Goal: Check status

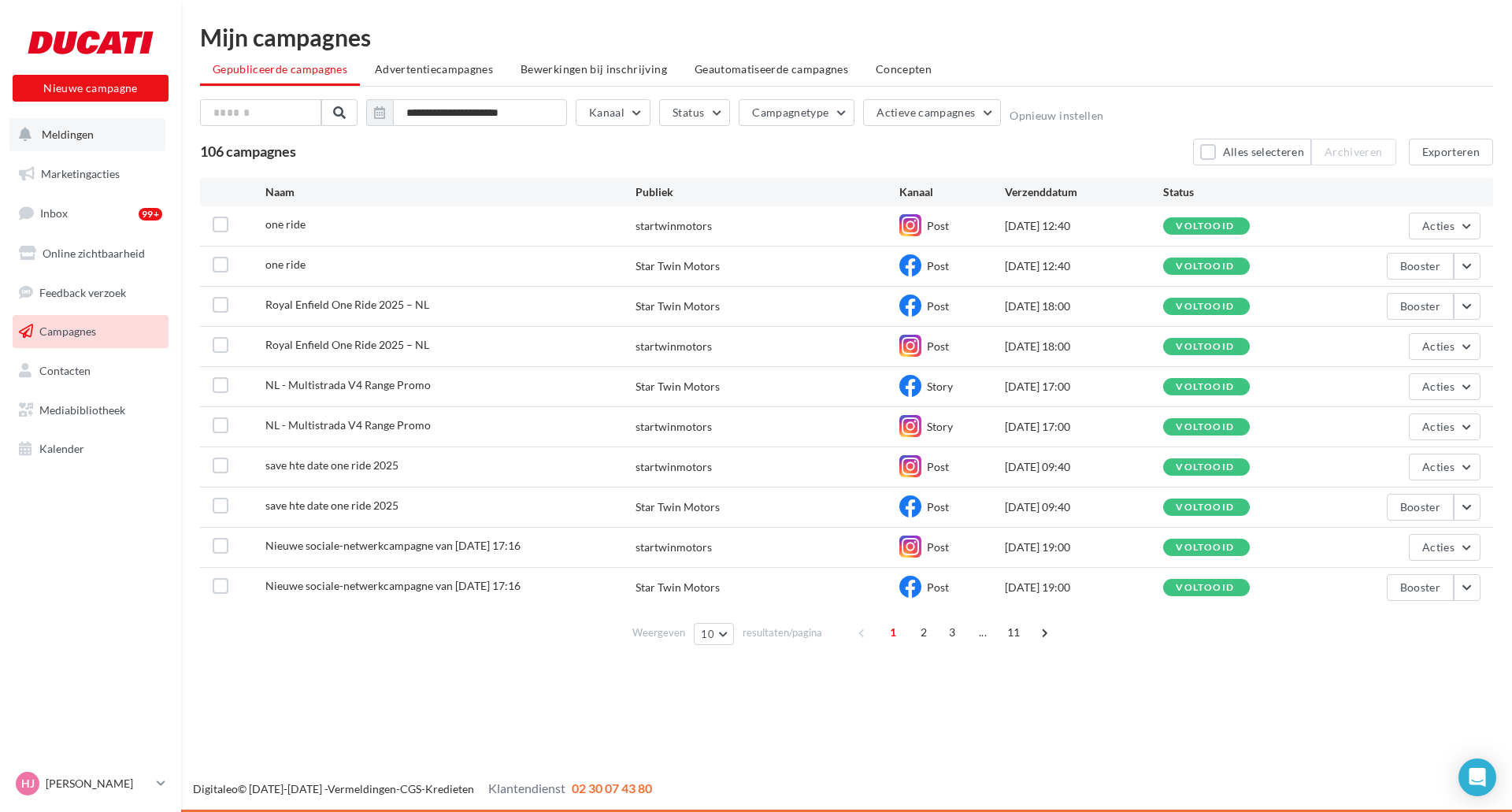
click at [69, 140] on span "Meldingen" at bounding box center [67, 134] width 52 height 13
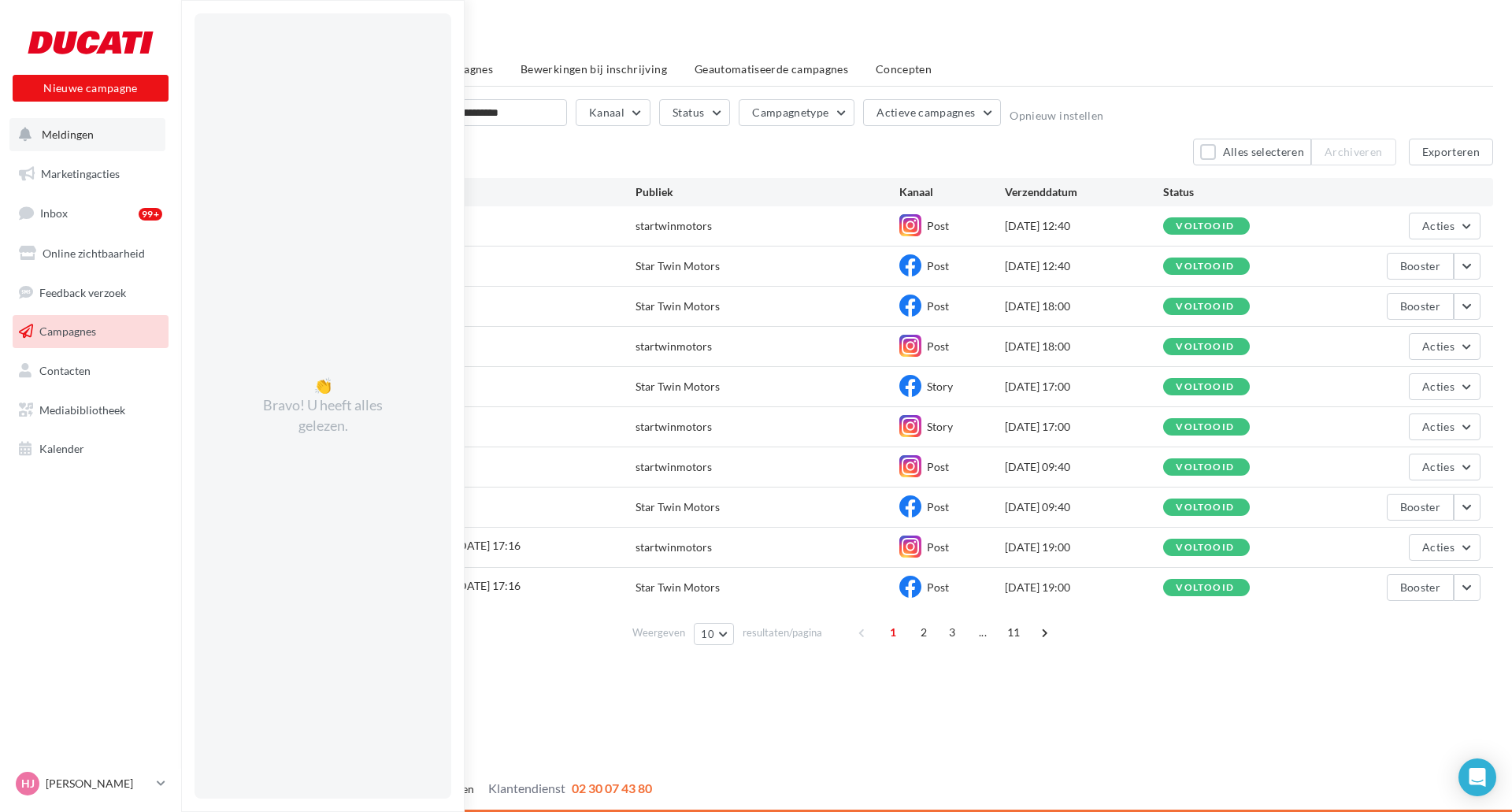
click at [69, 140] on span "Meldingen" at bounding box center [67, 134] width 52 height 13
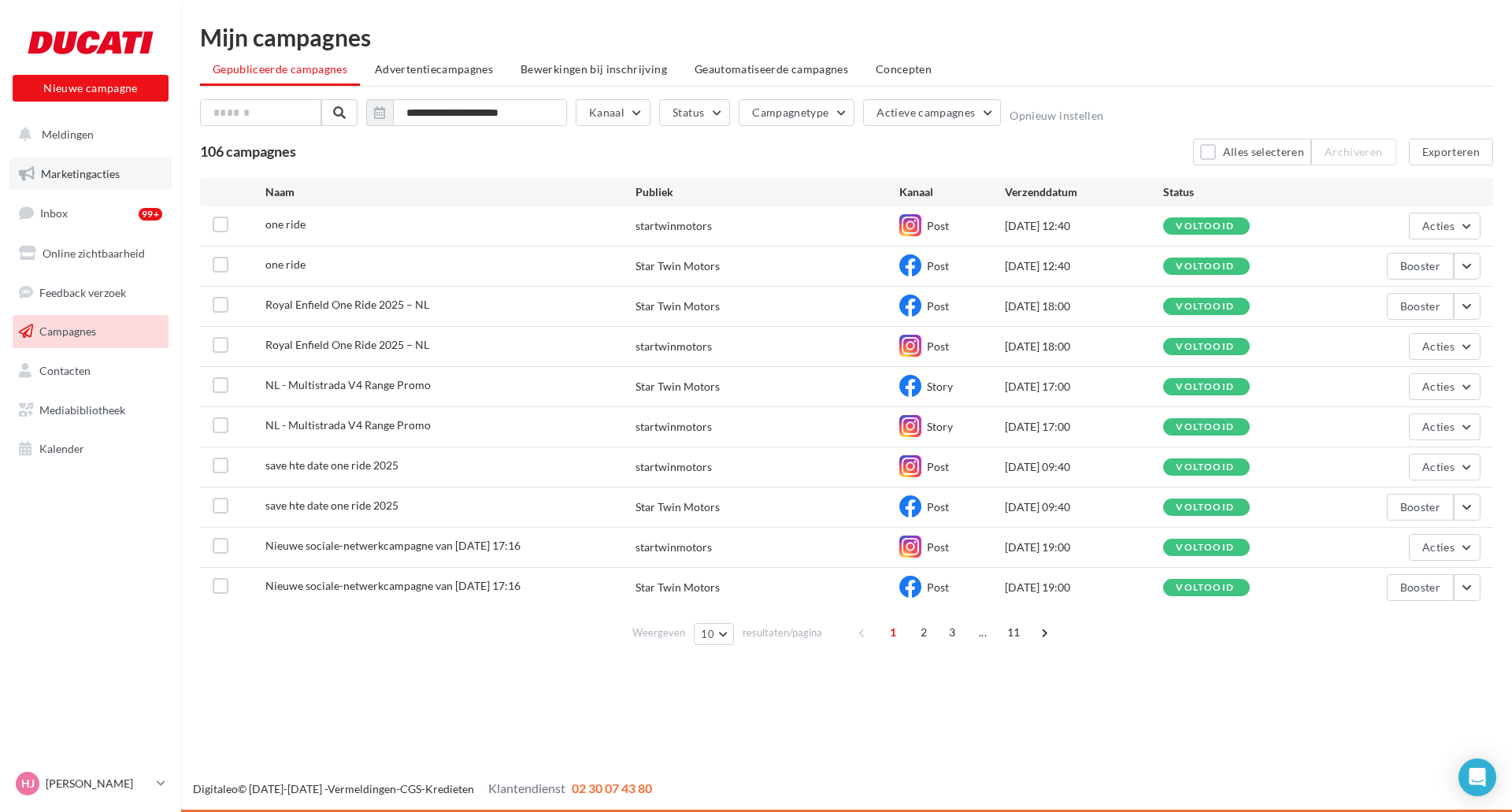
click at [74, 165] on link "Marketingacties" at bounding box center [90, 173] width 162 height 33
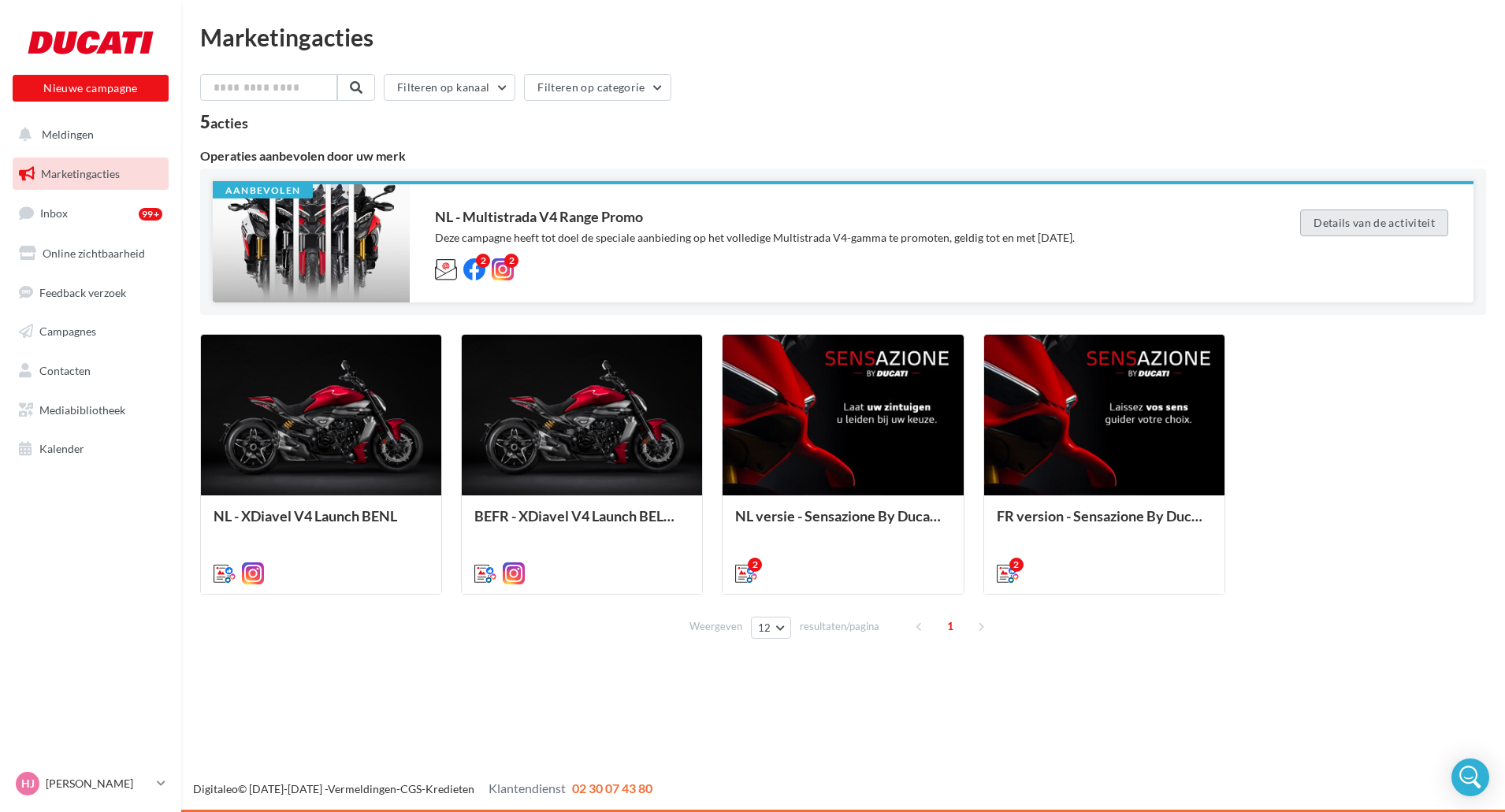
click at [1349, 228] on button "Details van de activiteit" at bounding box center [1374, 223] width 148 height 27
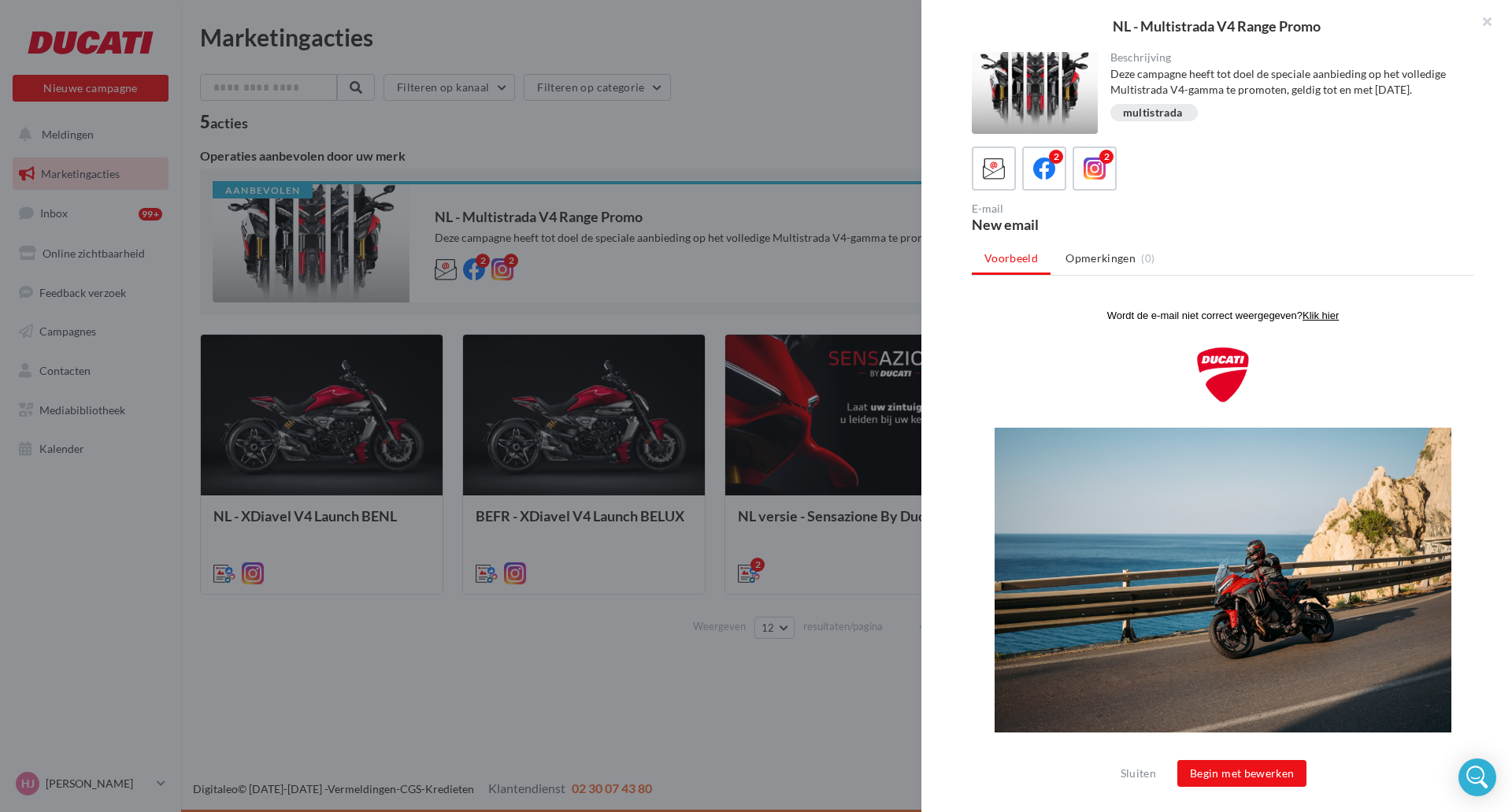
click at [501, 164] on div at bounding box center [756, 406] width 1512 height 812
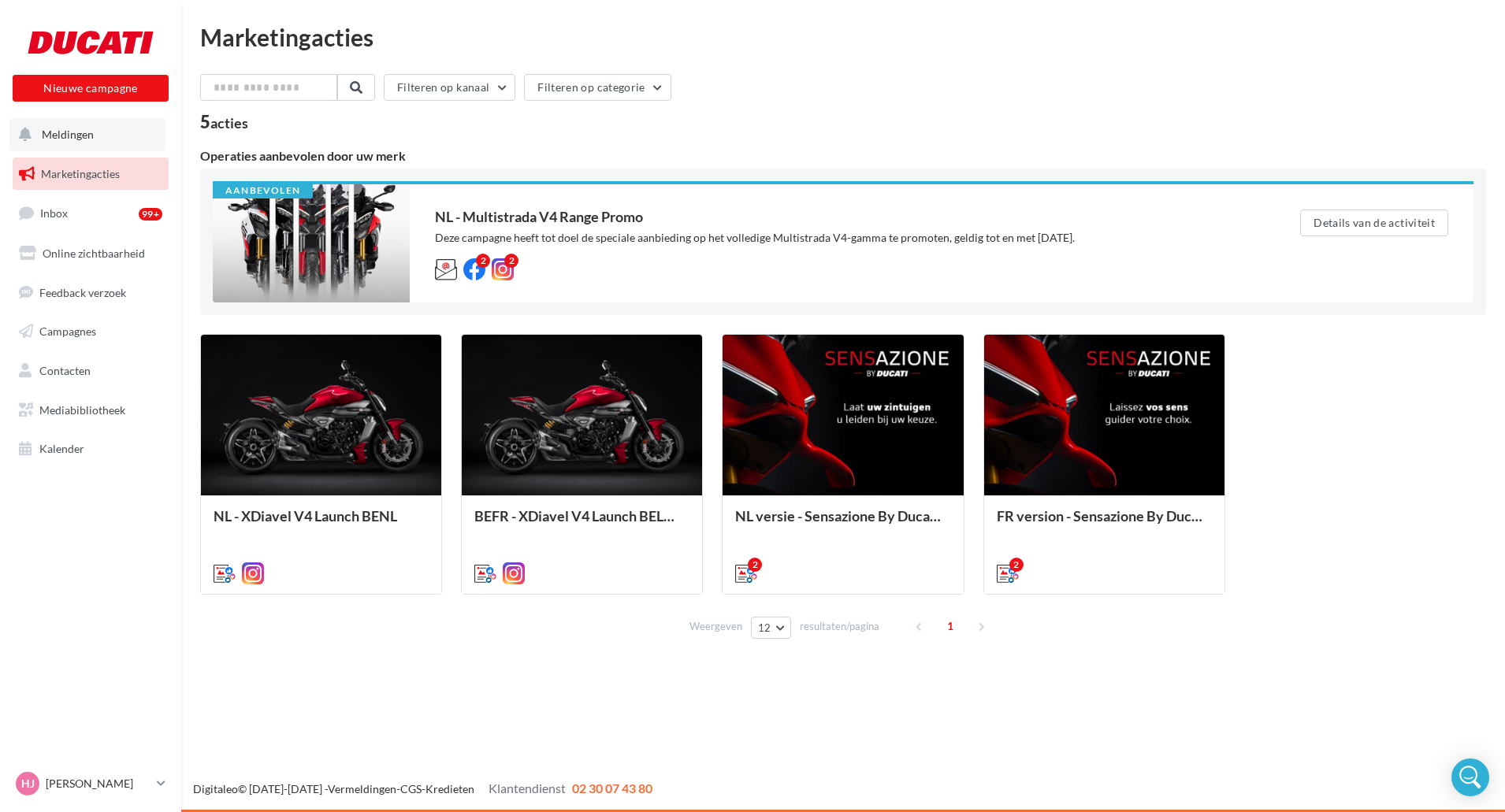
click at [40, 123] on button "Meldingen" at bounding box center [88, 134] width 156 height 33
